Goal: Book appointment/travel/reservation

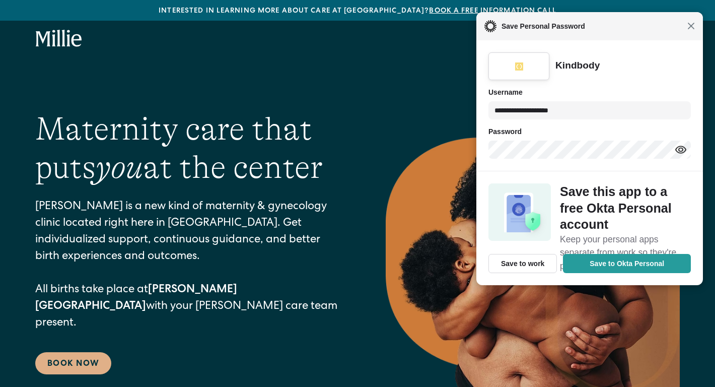
click at [692, 25] on span "Close" at bounding box center [691, 26] width 8 height 8
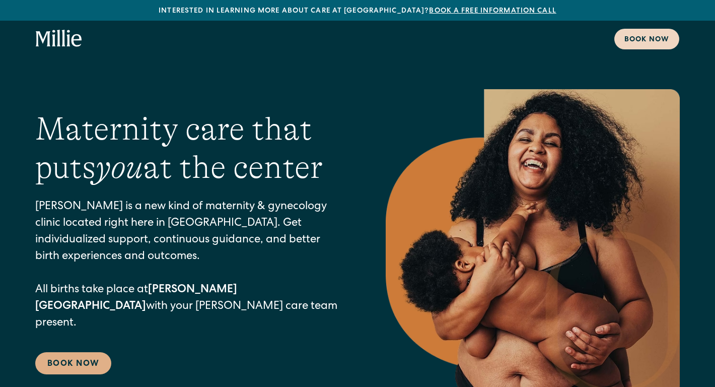
click at [657, 40] on div "Book now" at bounding box center [646, 40] width 45 height 11
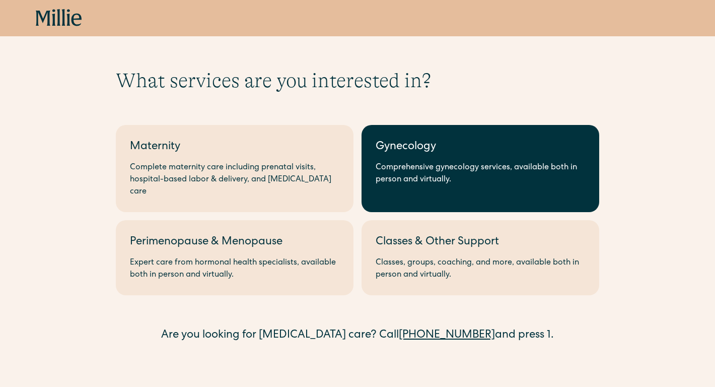
click at [409, 193] on link "Gynecology Comprehensive gynecology services, available both in person and virt…" at bounding box center [481, 168] width 238 height 87
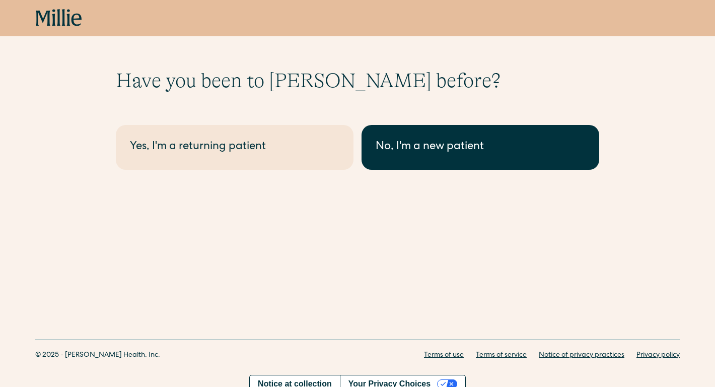
click at [419, 159] on link "No, I'm a new patient" at bounding box center [481, 147] width 238 height 45
click at [457, 152] on div "No, I'm a new patient" at bounding box center [480, 147] width 209 height 17
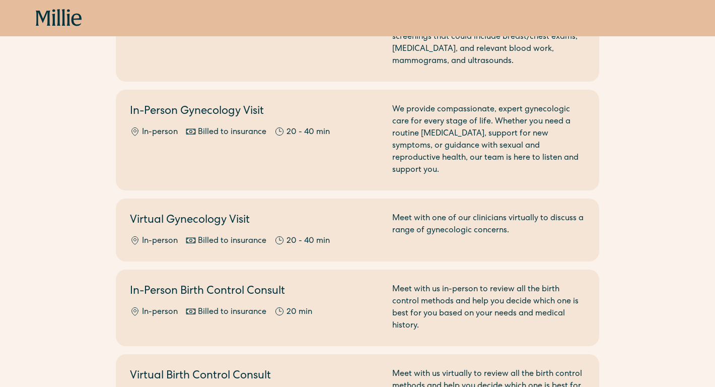
scroll to position [147, 0]
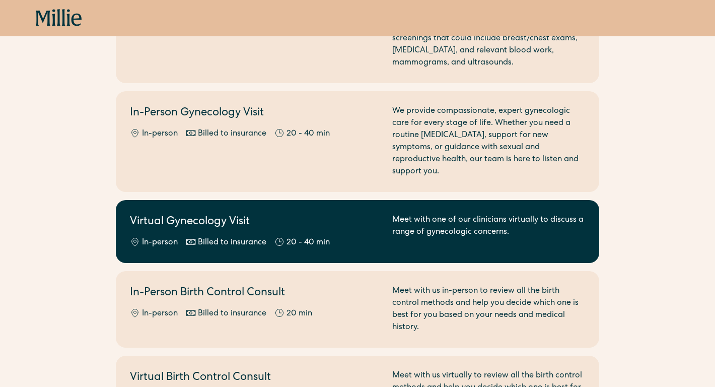
click at [561, 234] on div "Meet with one of our clinicians virtually to discuss a range of gynecologic con…" at bounding box center [488, 231] width 193 height 35
